Goal: Information Seeking & Learning: Learn about a topic

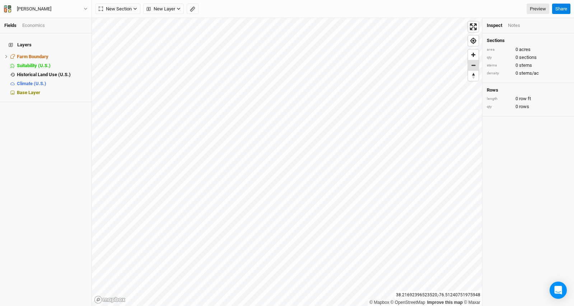
click at [473, 68] on span "Zoom out" at bounding box center [473, 65] width 10 height 10
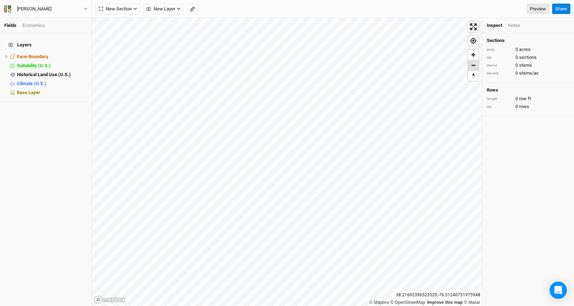
click at [473, 68] on span "Zoom out" at bounding box center [473, 65] width 10 height 10
click at [472, 53] on span "Zoom in" at bounding box center [473, 55] width 10 height 10
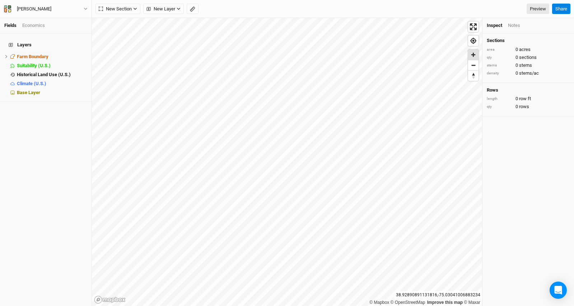
click at [472, 53] on span "Zoom in" at bounding box center [473, 55] width 10 height 10
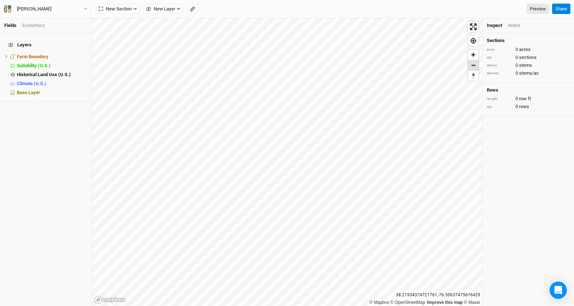
click at [475, 66] on span "Zoom out" at bounding box center [473, 65] width 10 height 10
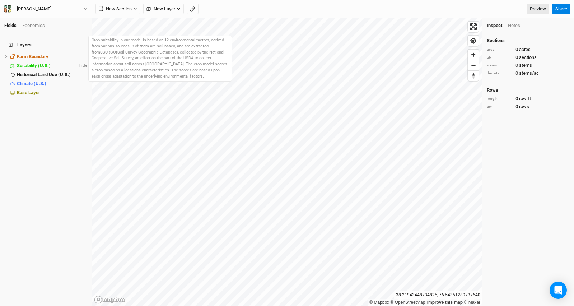
click at [26, 63] on span "Suitability (U.S.)" at bounding box center [34, 65] width 34 height 5
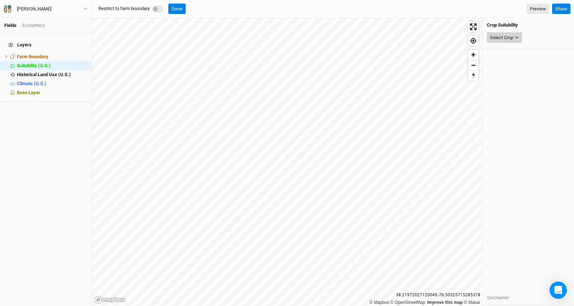
click at [520, 39] on button "Select Crop" at bounding box center [503, 37] width 35 height 11
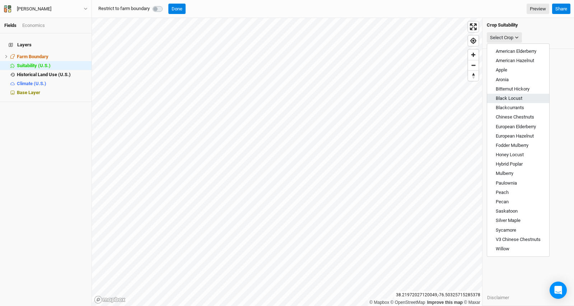
click at [521, 99] on span "Black Locust" at bounding box center [508, 97] width 27 height 5
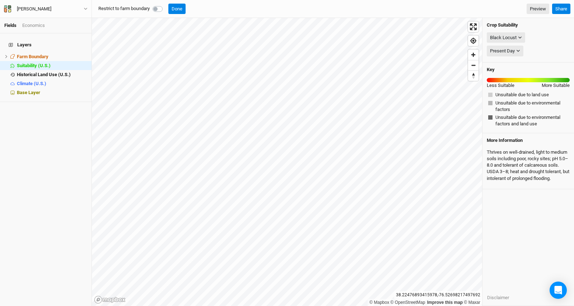
click at [165, 5] on label at bounding box center [165, 5] width 0 height 0
click at [156, 7] on input "checkbox" at bounding box center [155, 8] width 6 height 7
checkbox input "true"
click at [519, 38] on icon "button" at bounding box center [520, 38] width 4 height 4
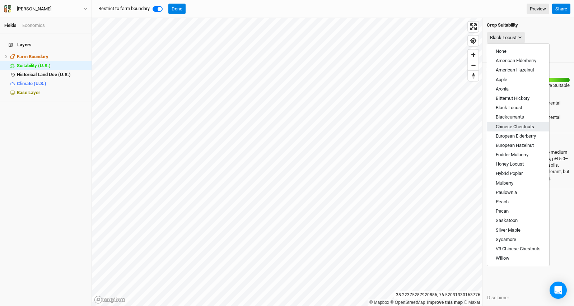
click at [514, 124] on span "Chinese Chestnuts" at bounding box center [514, 126] width 38 height 5
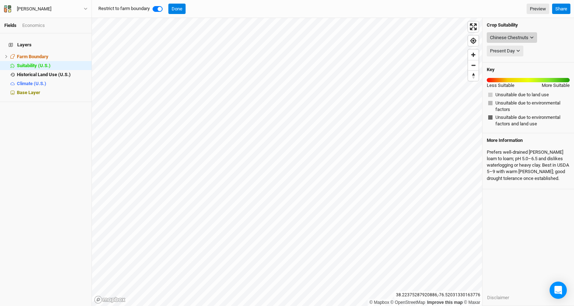
click at [524, 40] on div "Chinese Chestnuts" at bounding box center [509, 37] width 38 height 7
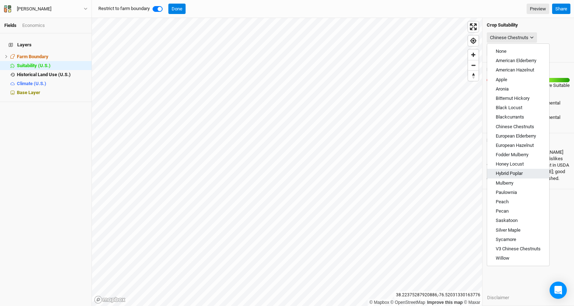
click at [518, 173] on span "Hybrid Poplar" at bounding box center [508, 172] width 27 height 5
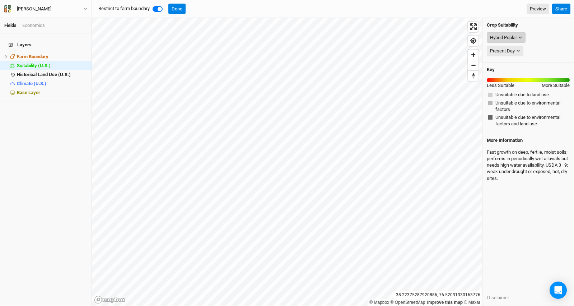
click at [524, 36] on button "Hybrid Poplar" at bounding box center [505, 37] width 39 height 11
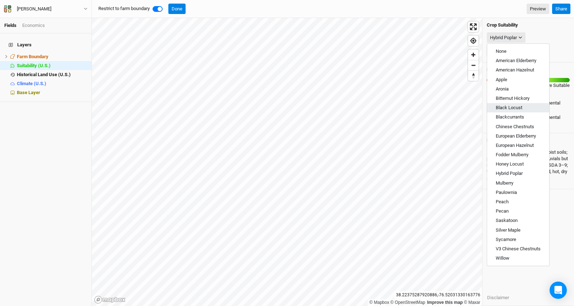
click at [523, 107] on button "Black Locust" at bounding box center [518, 107] width 62 height 9
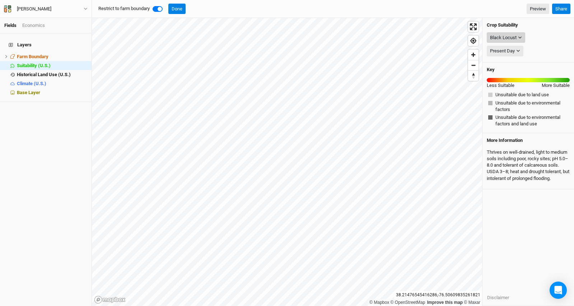
click at [509, 37] on div "Black Locust" at bounding box center [503, 37] width 27 height 7
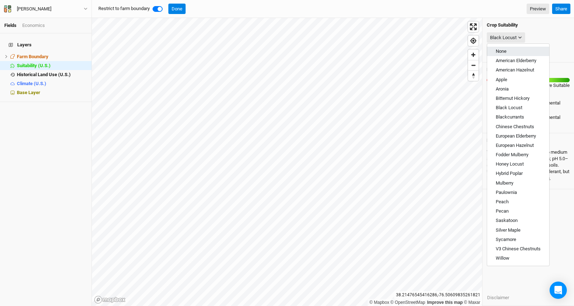
click at [509, 49] on button "None" at bounding box center [518, 51] width 62 height 9
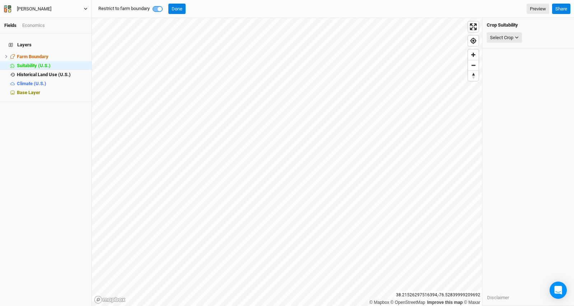
click at [84, 10] on icon "button" at bounding box center [86, 9] width 4 height 4
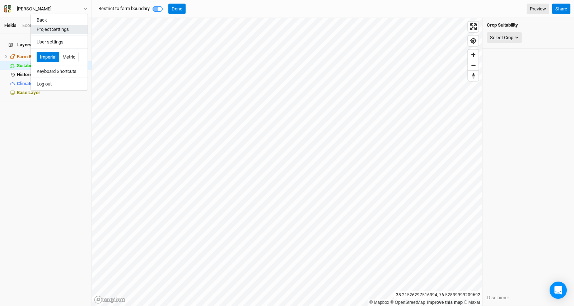
click at [70, 27] on button "Project Settings" at bounding box center [59, 29] width 57 height 9
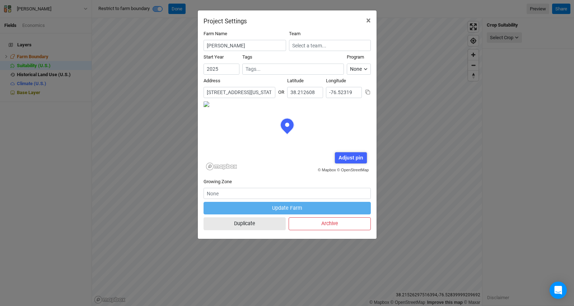
scroll to position [36, 84]
click at [262, 91] on input "[STREET_ADDRESS][US_STATE]" at bounding box center [239, 92] width 72 height 11
drag, startPoint x: 253, startPoint y: 92, endPoint x: 227, endPoint y: 93, distance: 25.8
click at [227, 93] on input "[STREET_ADDRESS][US_STATE]" at bounding box center [239, 92] width 72 height 11
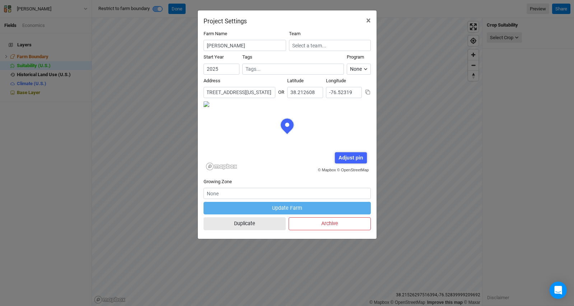
scroll to position [0, 0]
click at [367, 19] on span "×" at bounding box center [368, 20] width 5 height 10
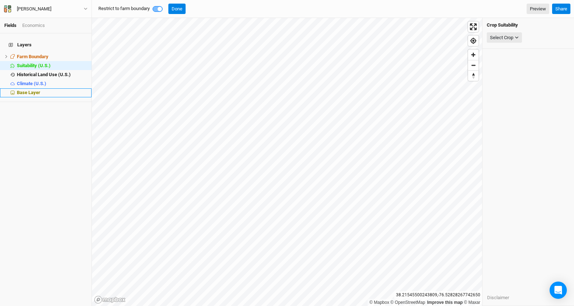
click at [33, 90] on span "Base Layer" at bounding box center [28, 92] width 23 height 5
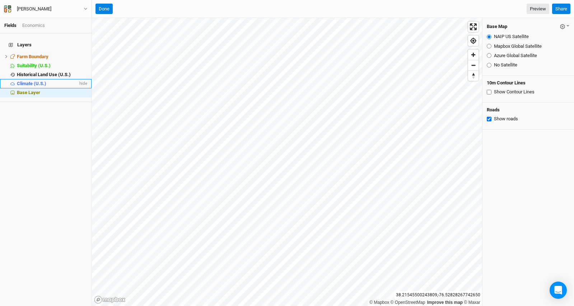
click at [31, 82] on li "Climate (U.S.) hide" at bounding box center [45, 83] width 91 height 9
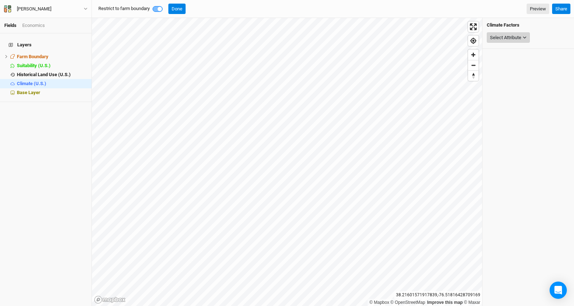
click at [518, 36] on div "Select Attribute" at bounding box center [505, 37] width 31 height 7
click at [523, 50] on button "Precipitation" at bounding box center [522, 51] width 97 height 9
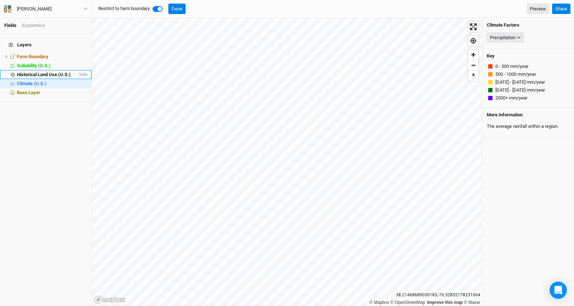
click at [42, 72] on span "Historical Land Use (U.S.)" at bounding box center [44, 74] width 54 height 5
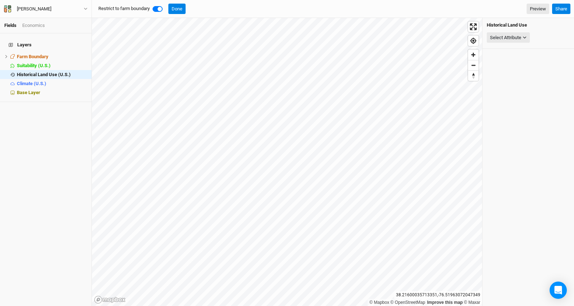
click at [518, 31] on div "Select Attribute None Land Use / Land Cover (2015) Land Use / Land Cover (2016)…" at bounding box center [527, 38] width 83 height 14
click at [519, 34] on div "Select Attribute" at bounding box center [505, 37] width 31 height 7
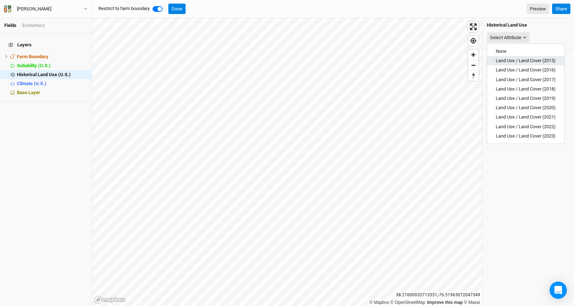
click at [526, 59] on span "Land Use / Land Cover (2015)" at bounding box center [525, 60] width 60 height 5
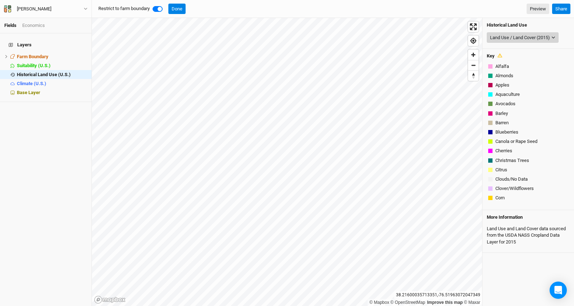
click at [512, 37] on div "Land Use / Land Cover (2015)" at bounding box center [520, 37] width 60 height 7
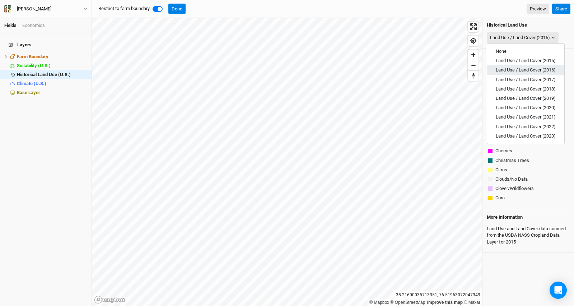
click at [519, 71] on span "Land Use / Land Cover (2016)" at bounding box center [525, 69] width 60 height 5
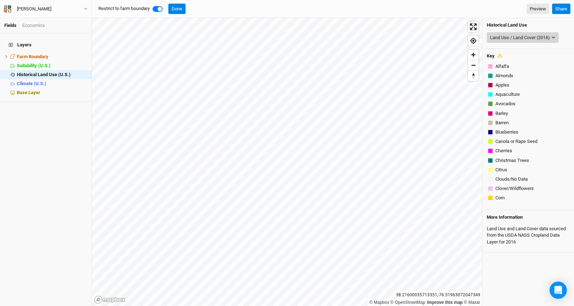
click at [518, 42] on button "Land Use / Land Cover (2016)" at bounding box center [522, 37] width 72 height 11
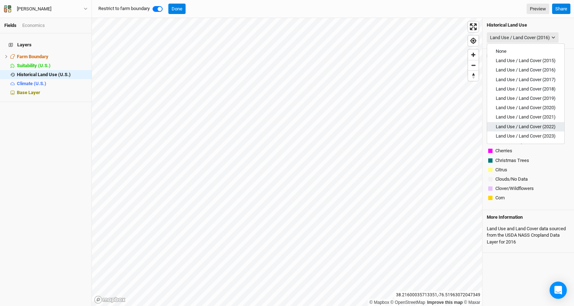
click at [527, 124] on span "Land Use / Land Cover (2022)" at bounding box center [525, 126] width 60 height 5
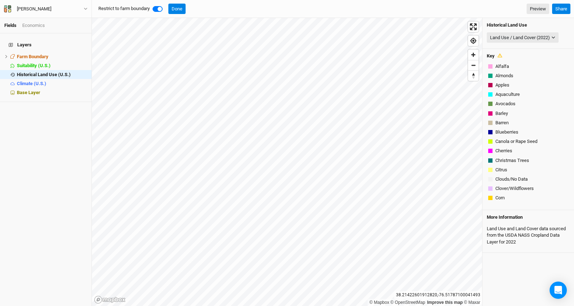
scroll to position [140, 0]
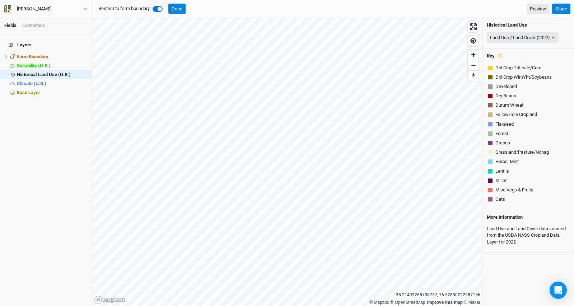
click at [38, 27] on div "Economics" at bounding box center [33, 25] width 23 height 6
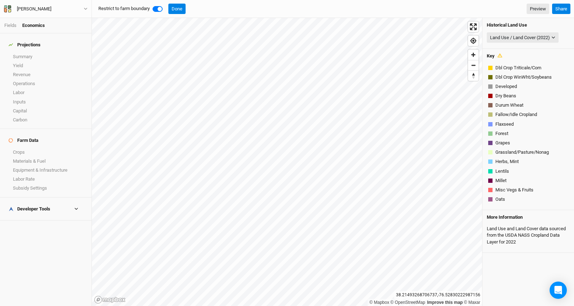
click at [74, 207] on icon at bounding box center [76, 209] width 4 height 4
click at [15, 26] on link "Fields" at bounding box center [10, 25] width 12 height 5
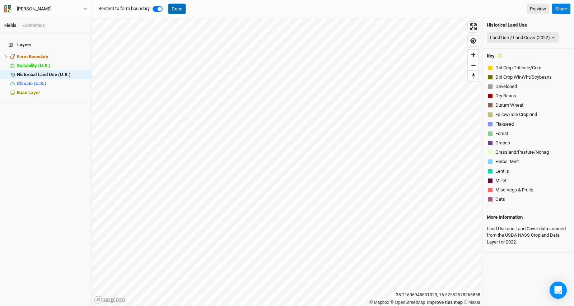
click at [179, 10] on button "Done" at bounding box center [176, 9] width 17 height 11
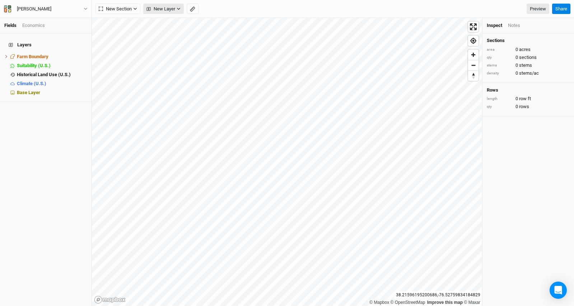
click at [164, 8] on span "New Layer" at bounding box center [160, 8] width 29 height 7
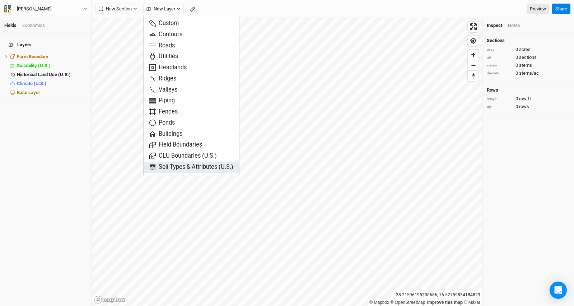
click at [200, 166] on span "Soil Types & Attributes (U.S.)" at bounding box center [191, 167] width 84 height 8
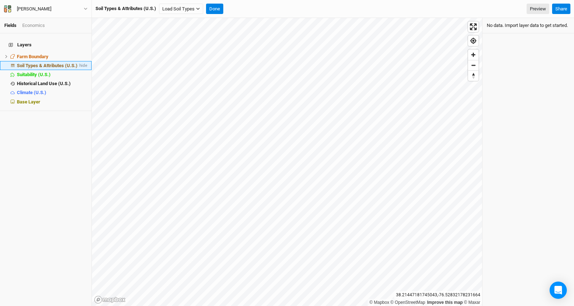
click at [51, 63] on span "Soil Types & Attributes (U.S.)" at bounding box center [47, 65] width 61 height 5
click at [198, 8] on icon "button" at bounding box center [198, 9] width 4 height 4
click at [202, 22] on button "Load for Farm Boundary" at bounding box center [190, 21] width 60 height 9
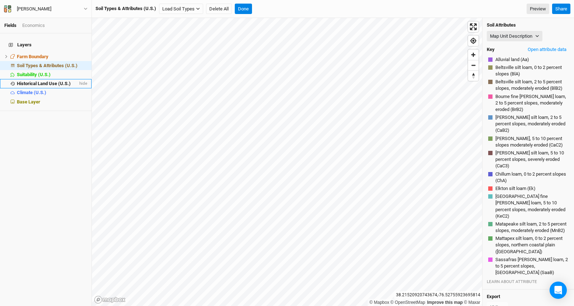
click at [42, 81] on span "Historical Land Use (U.S.)" at bounding box center [44, 83] width 54 height 5
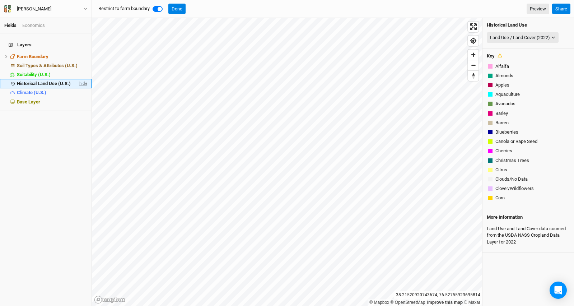
click at [79, 79] on span "hide" at bounding box center [82, 83] width 9 height 9
click at [24, 63] on span "Soil Types & Attributes (U.S.)" at bounding box center [47, 65] width 61 height 5
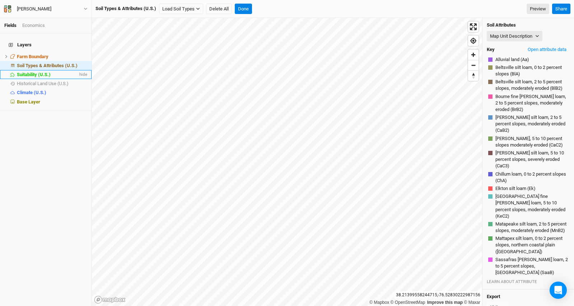
click at [28, 72] on span "Suitability (U.S.)" at bounding box center [34, 74] width 34 height 5
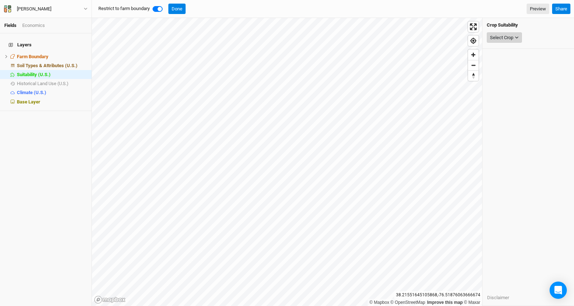
click at [518, 36] on icon "button" at bounding box center [516, 38] width 4 height 4
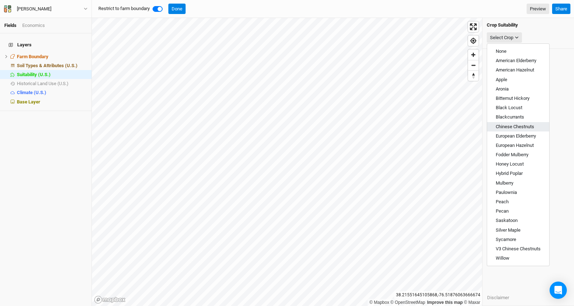
click at [532, 127] on span "Chinese Chestnuts" at bounding box center [514, 126] width 38 height 5
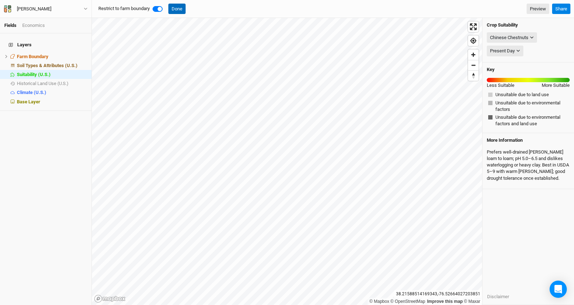
click at [183, 9] on button "Done" at bounding box center [176, 9] width 17 height 11
